Goal: Navigation & Orientation: Go to known website

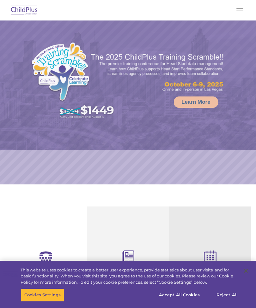
select select "MEDIUM"
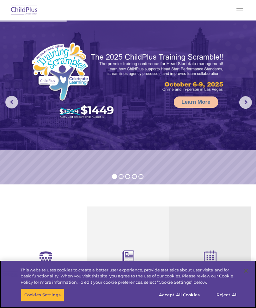
click at [222, 291] on button "Reject All" at bounding box center [226, 295] width 39 height 13
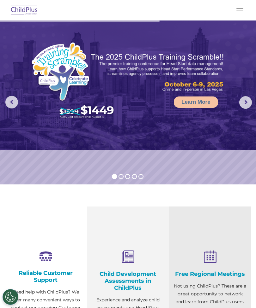
click at [21, 13] on img at bounding box center [24, 10] width 30 height 15
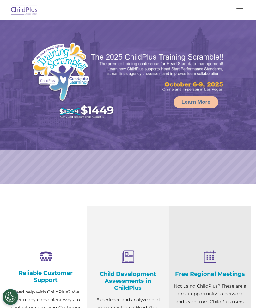
select select "MEDIUM"
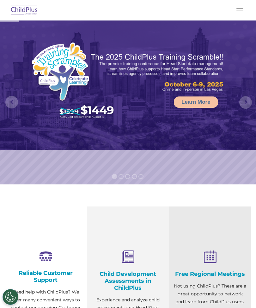
click at [244, 11] on button "button" at bounding box center [239, 10] width 13 height 10
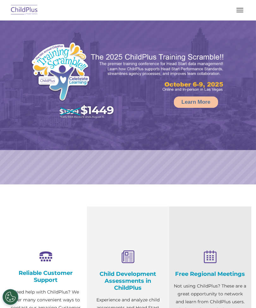
select select "MEDIUM"
